Goal: Book appointment/travel/reservation

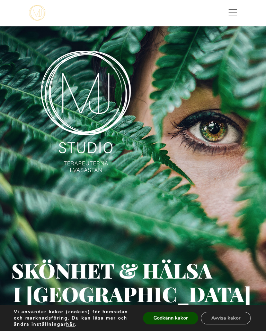
click at [175, 318] on button "Godkänn kakor" at bounding box center [170, 318] width 55 height 12
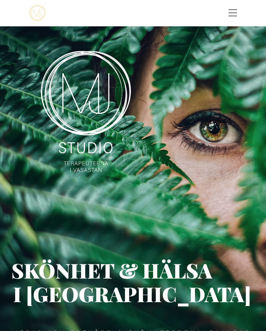
click at [236, 14] on span "Toggle menu" at bounding box center [233, 12] width 8 height 7
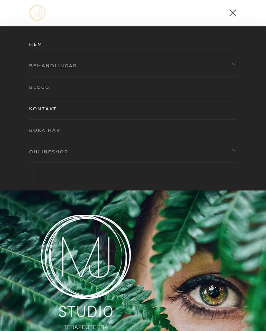
click at [43, 42] on link "Hem" at bounding box center [124, 44] width 191 height 22
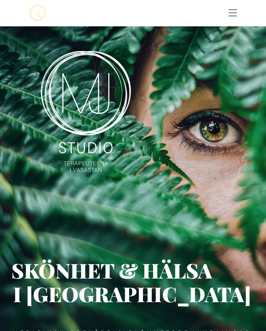
click at [40, 15] on img at bounding box center [37, 13] width 16 height 16
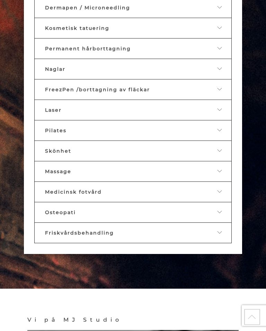
scroll to position [640, 0]
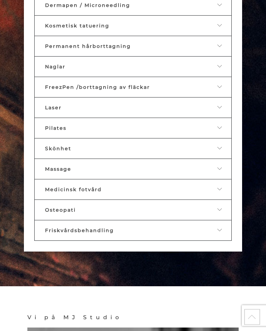
click at [110, 159] on link "Skönhet" at bounding box center [133, 148] width 198 height 21
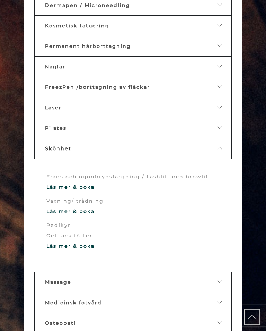
click at [91, 214] on link "Läs mer & boka" at bounding box center [70, 211] width 48 height 6
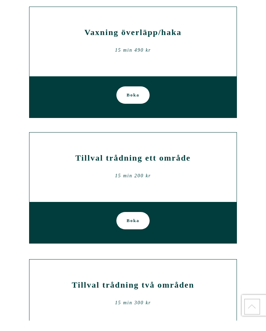
scroll to position [1643, 0]
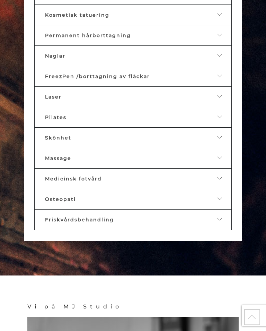
scroll to position [651, 0]
